Goal: Task Accomplishment & Management: Use online tool/utility

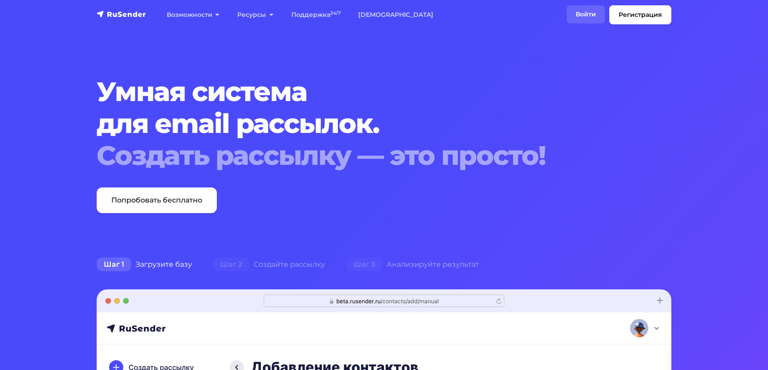
click at [566, 21] on link "Войти" at bounding box center [585, 14] width 38 height 18
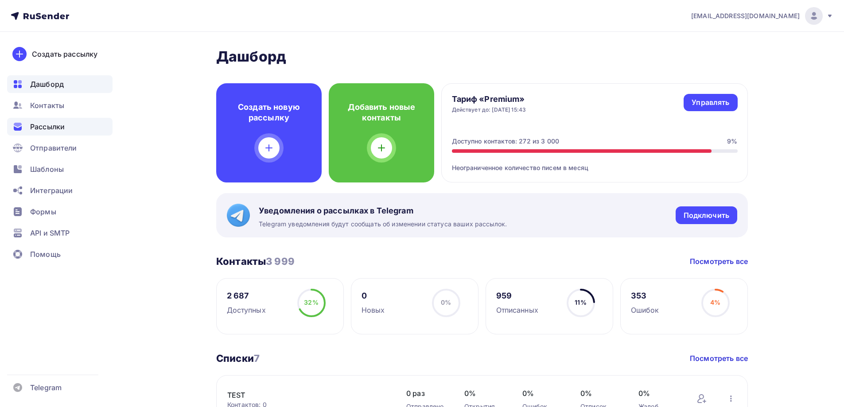
click at [46, 129] on span "Рассылки" at bounding box center [47, 126] width 35 height 11
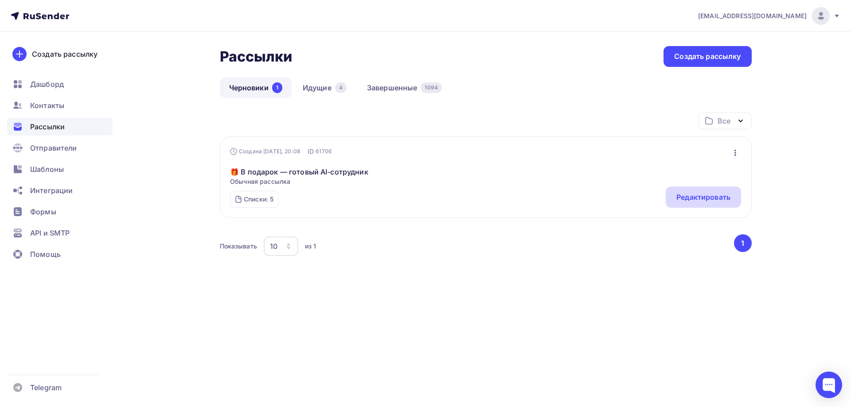
click at [686, 194] on div "Редактировать" at bounding box center [703, 197] width 54 height 11
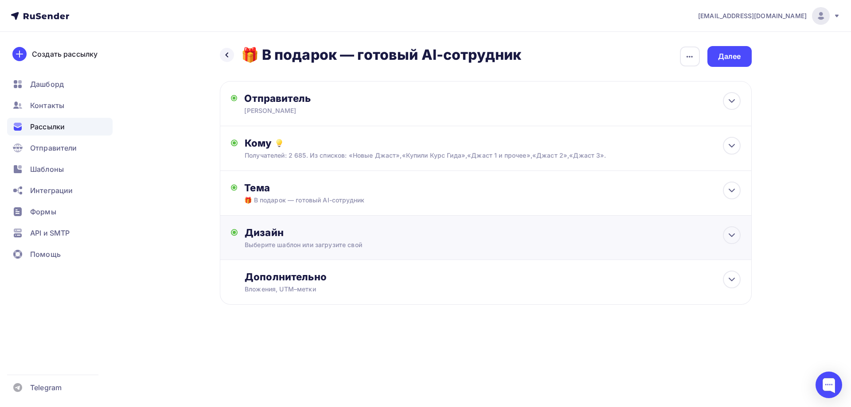
click at [308, 237] on div "Дизайн" at bounding box center [492, 232] width 495 height 12
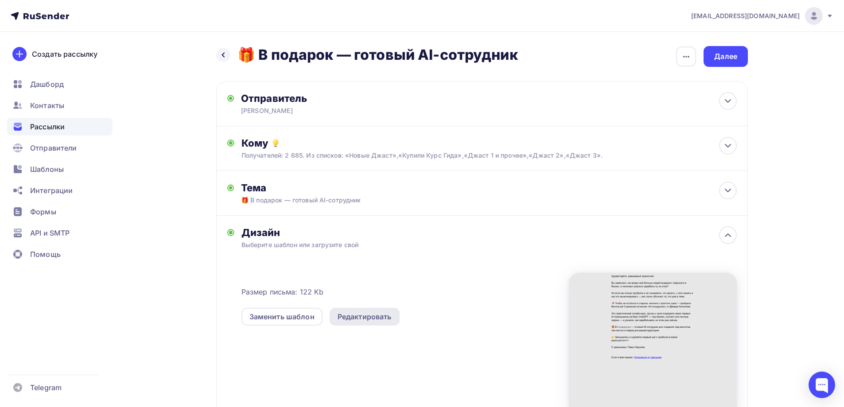
click at [353, 319] on div "Редактировать" at bounding box center [365, 317] width 54 height 11
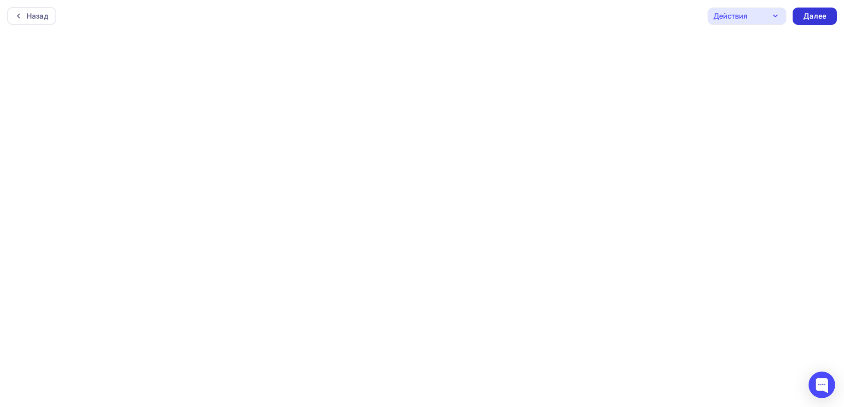
click at [809, 16] on div "Далее" at bounding box center [814, 16] width 23 height 10
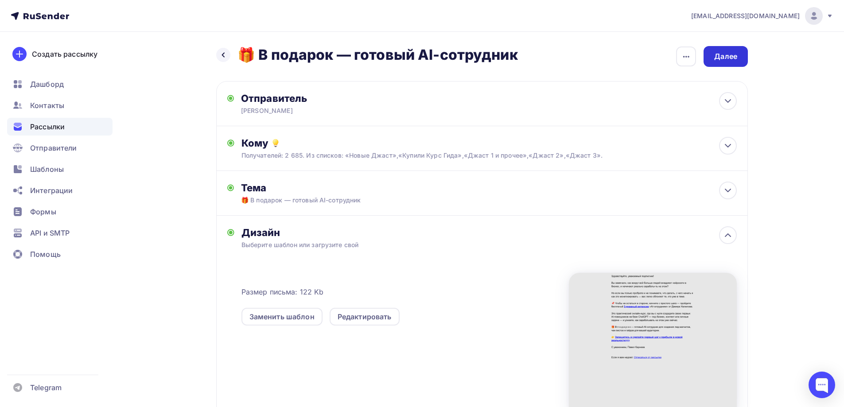
click at [718, 55] on div "Далее" at bounding box center [725, 56] width 23 height 10
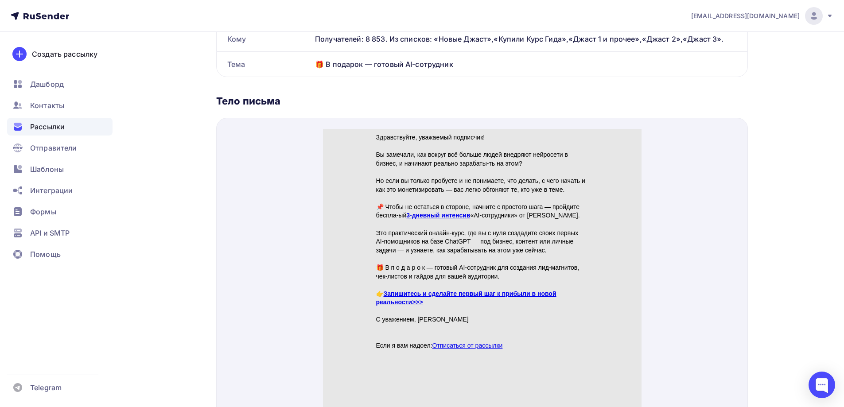
scroll to position [355, 0]
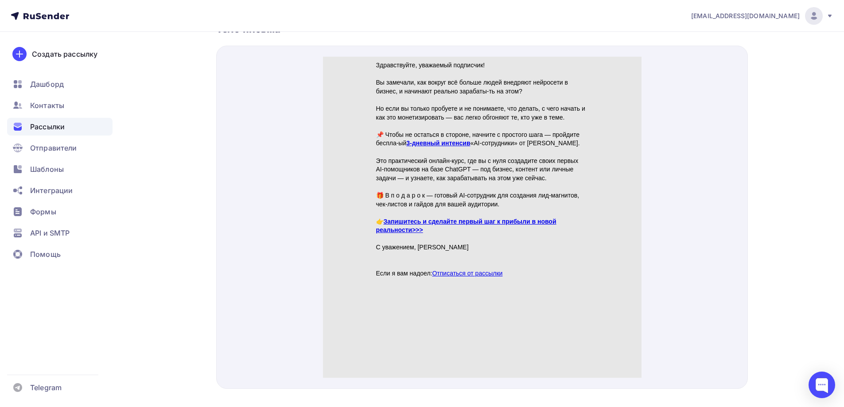
click at [440, 130] on link "3‑дневный интенсив" at bounding box center [438, 132] width 64 height 7
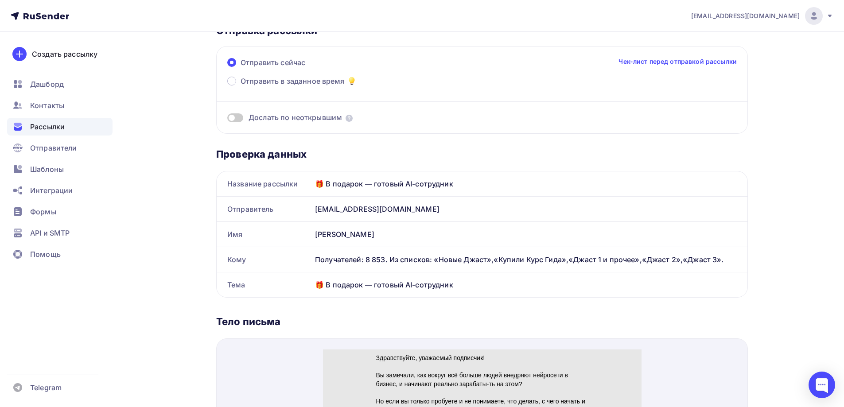
scroll to position [44, 0]
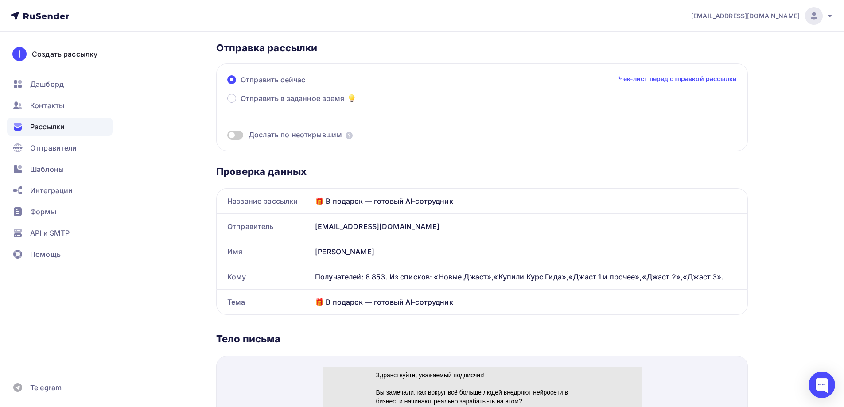
click at [241, 136] on span at bounding box center [235, 135] width 16 height 9
click at [227, 136] on input "checkbox" at bounding box center [227, 136] width 0 height 0
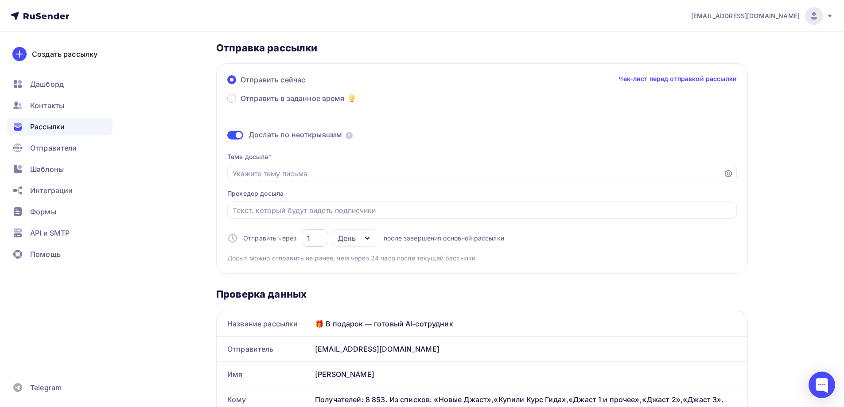
click at [313, 239] on input "1" at bounding box center [315, 238] width 16 height 11
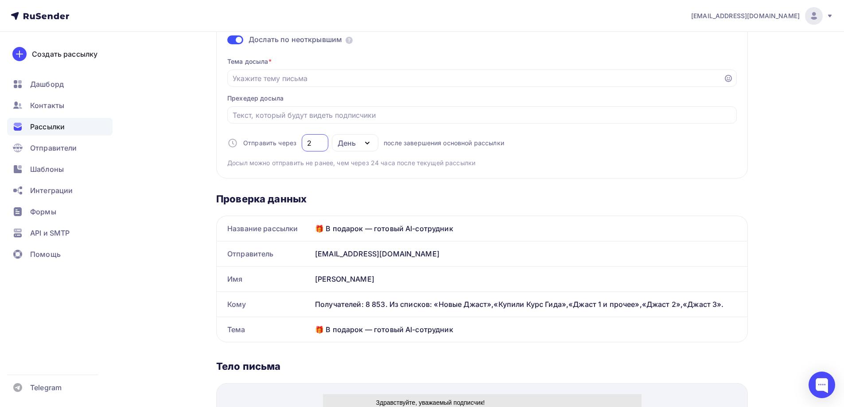
scroll to position [177, 0]
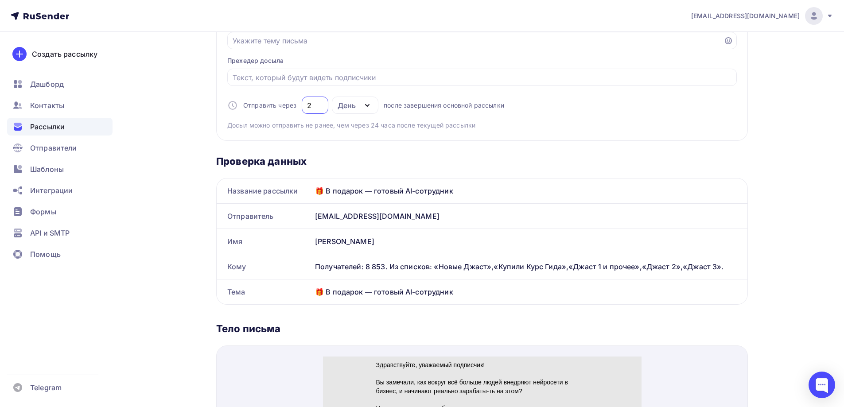
type input "2"
drag, startPoint x: 455, startPoint y: 192, endPoint x: 310, endPoint y: 192, distance: 144.9
click at [310, 192] on div "Название рассылки 🎁 В подарок — готовый AI-сотрудник" at bounding box center [482, 191] width 531 height 25
copy div "Название рассылки 🎁 В подарок — готовый AI-сотрудник"
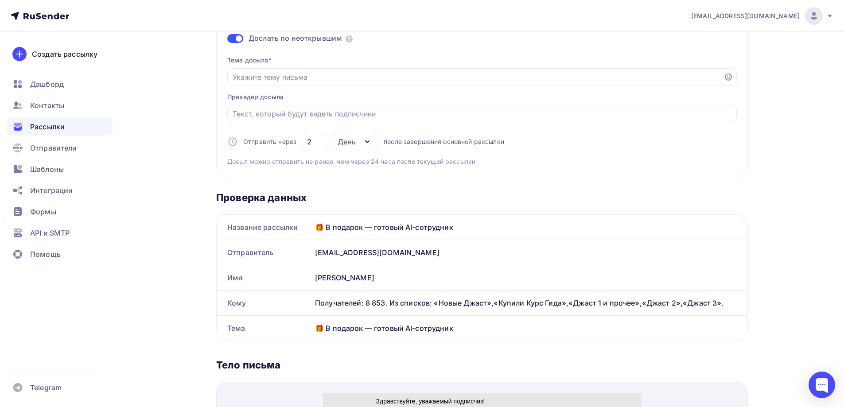
scroll to position [89, 0]
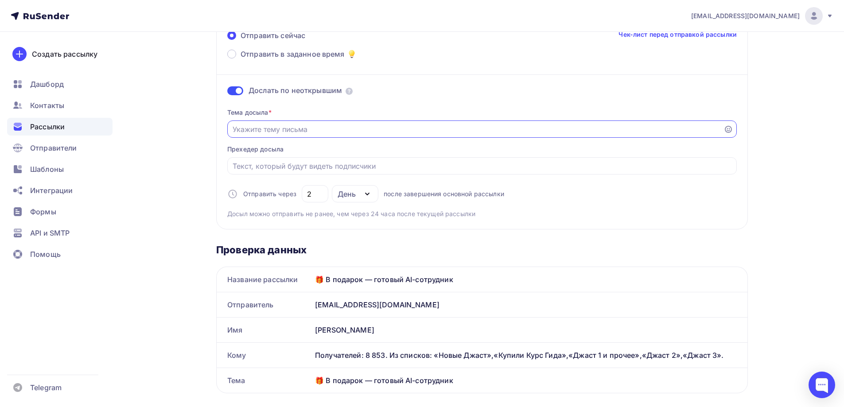
paste input "🎁 В подарок — готовый AI-сотрудник"
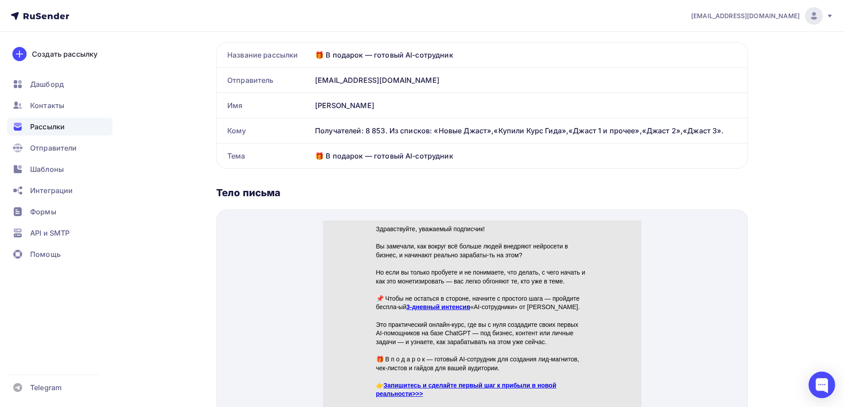
scroll to position [355, 0]
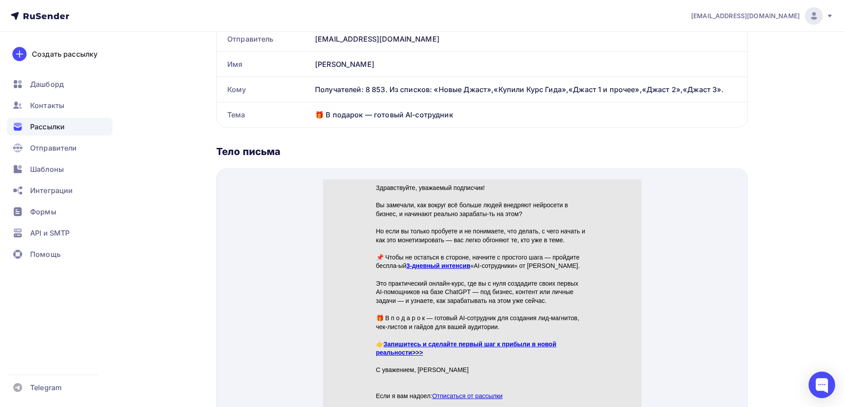
type input "🎁 В подарок — готовый AI-сотрудник"
click at [437, 254] on link "3‑дневный интенсив" at bounding box center [438, 255] width 64 height 7
click at [410, 332] on link "Запишитесь и сделайте первый шаг к прибыли в новой реальности>>>" at bounding box center [466, 338] width 180 height 16
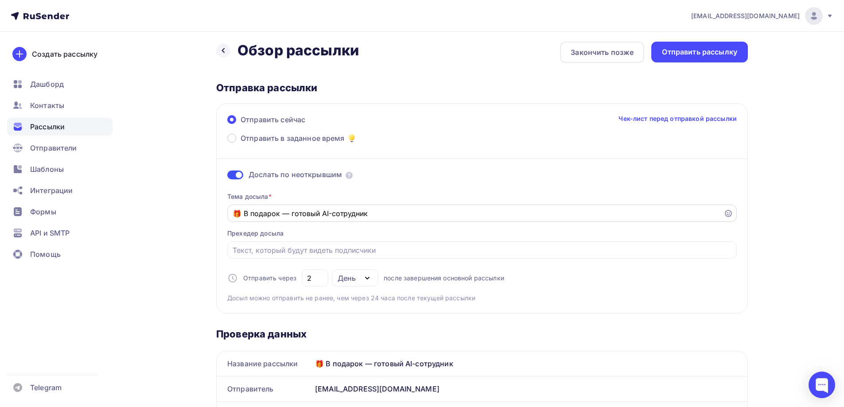
scroll to position [0, 0]
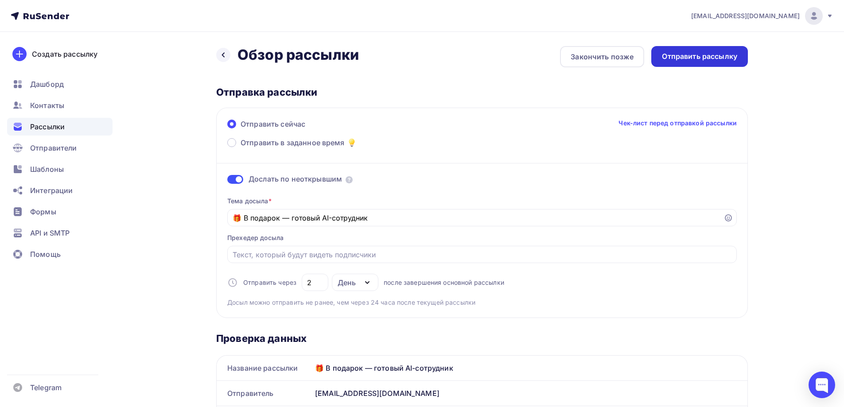
click at [709, 57] on div "Отправить рассылку" at bounding box center [699, 56] width 75 height 10
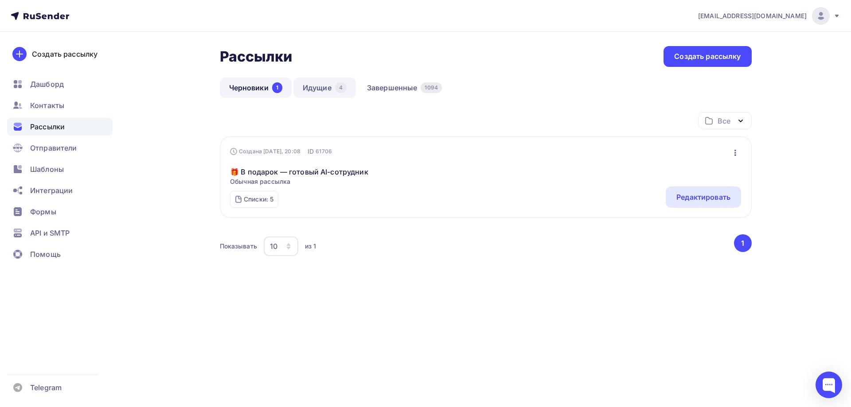
click at [326, 86] on link "Идущие 4" at bounding box center [324, 88] width 62 height 20
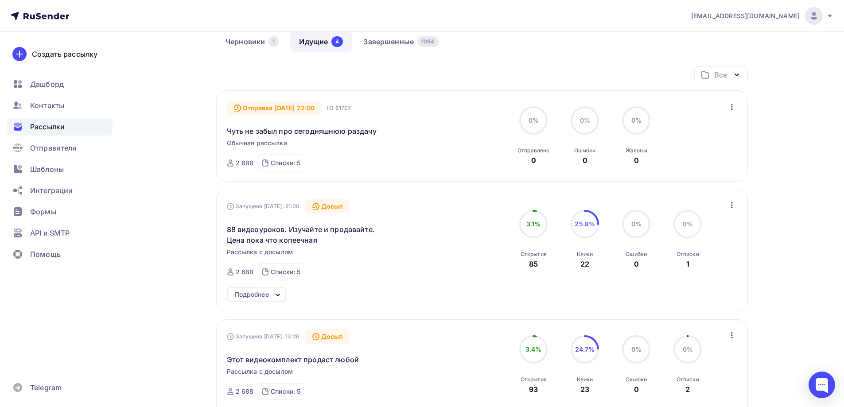
scroll to position [89, 0]
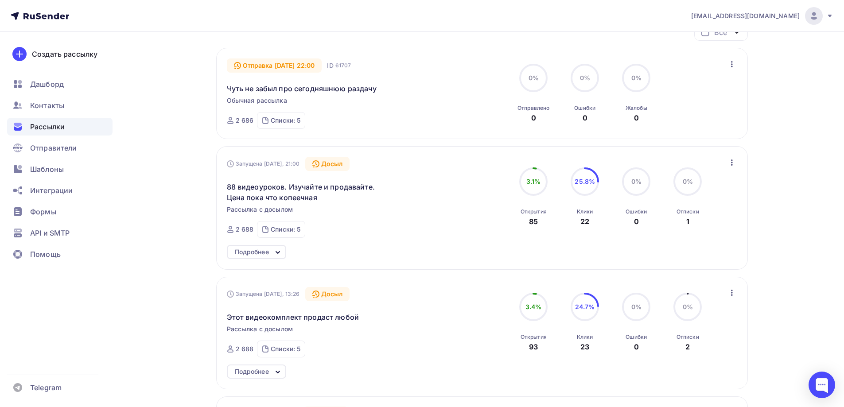
click at [278, 252] on icon at bounding box center [278, 252] width 11 height 11
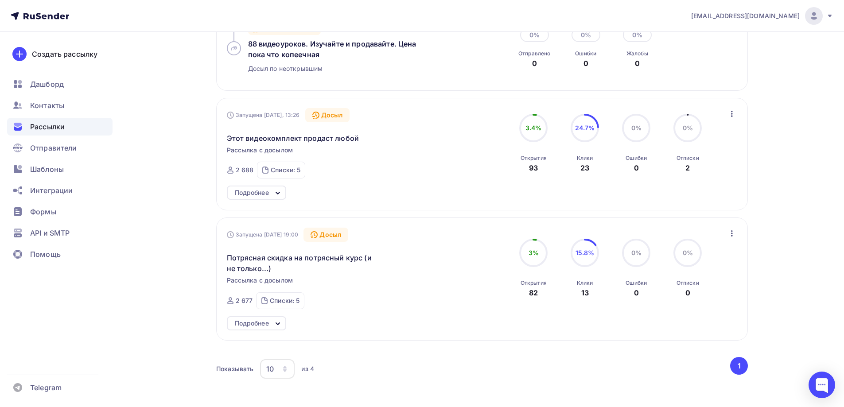
scroll to position [399, 0]
click at [272, 190] on div "Подробнее" at bounding box center [256, 192] width 59 height 14
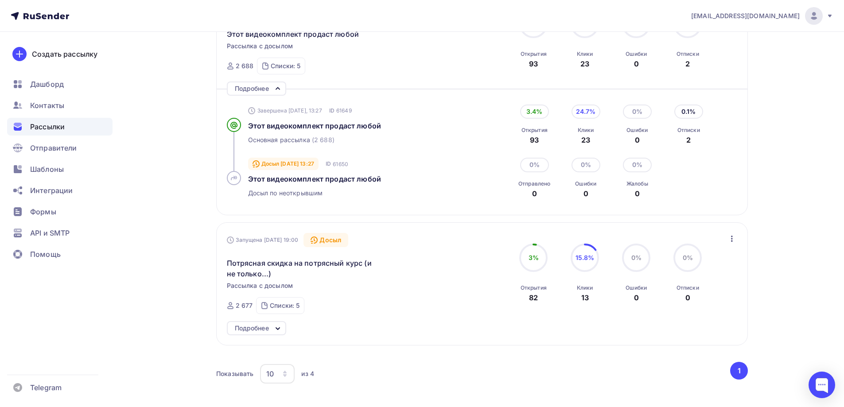
scroll to position [532, 0]
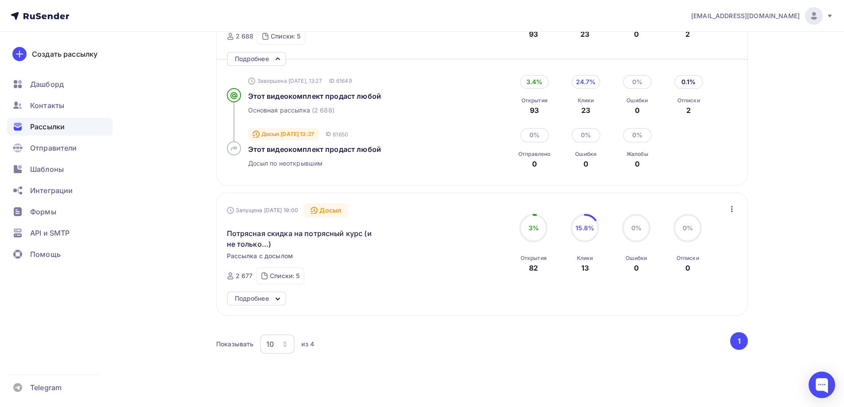
click at [280, 295] on icon at bounding box center [278, 299] width 11 height 11
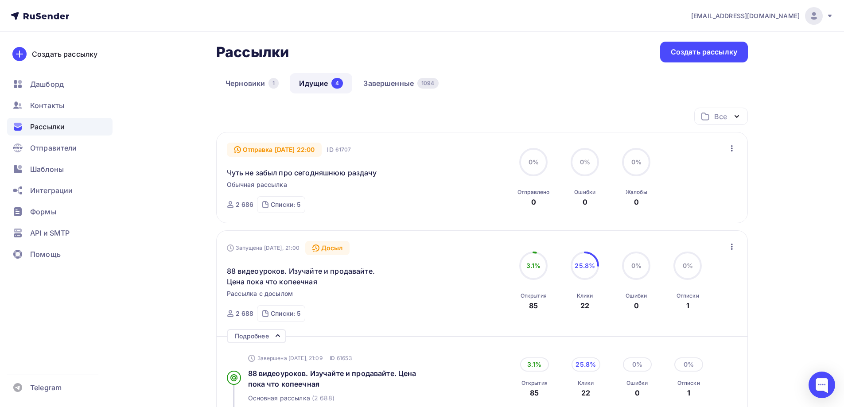
scroll to position [0, 0]
